Goal: Find specific page/section: Find specific page/section

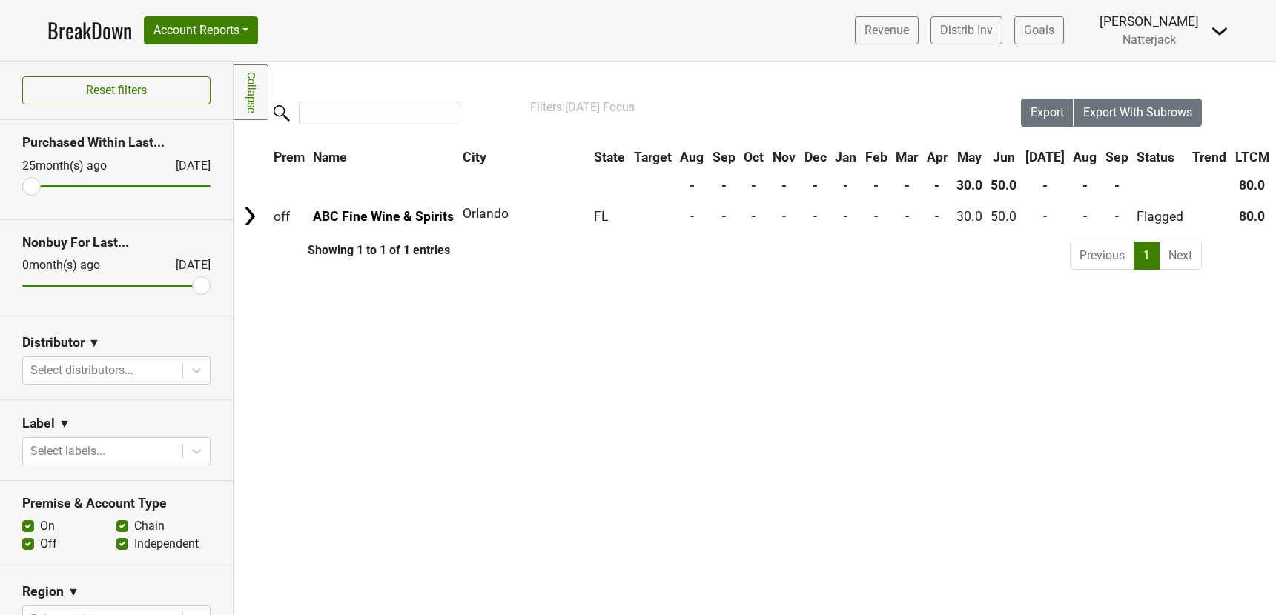
scroll to position [463, 0]
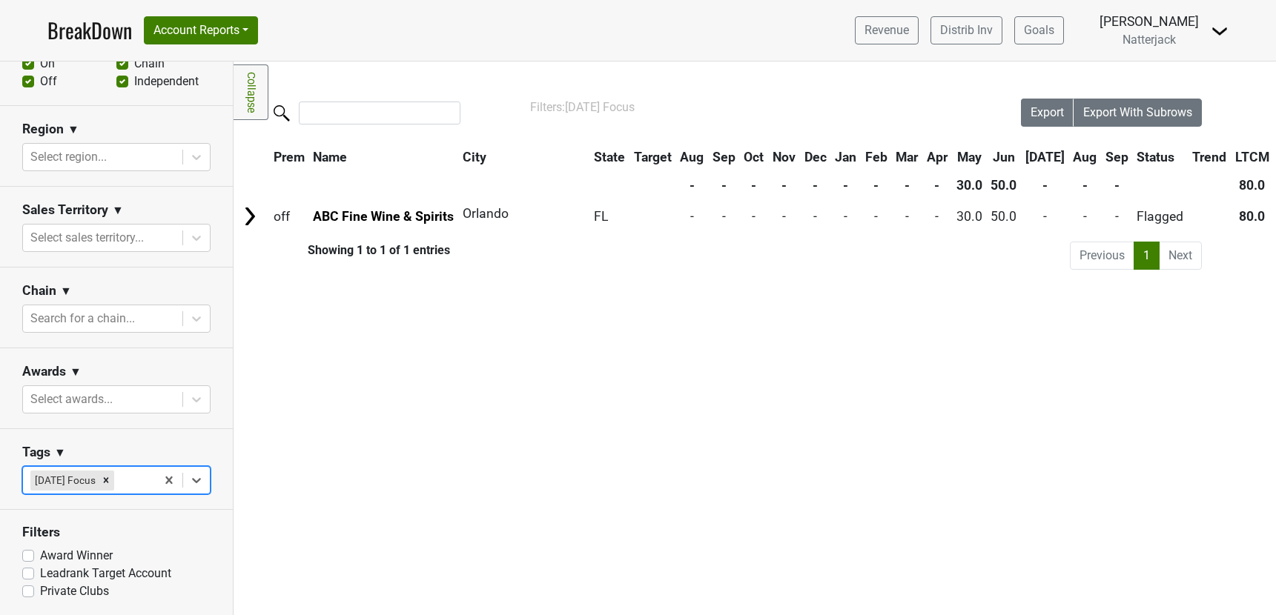
click at [51, 22] on link "BreakDown" at bounding box center [89, 30] width 85 height 31
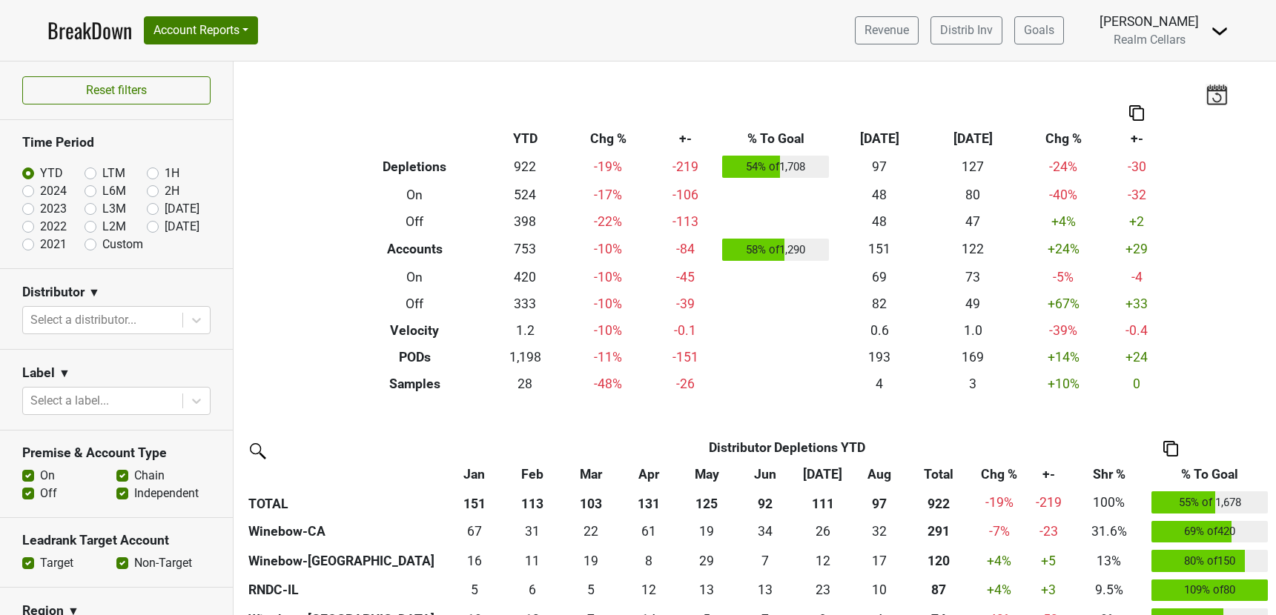
click at [102, 244] on label "Custom" at bounding box center [122, 245] width 41 height 18
click at [88, 244] on input "Custom" at bounding box center [114, 243] width 59 height 15
radio input "true"
